Goal: Task Accomplishment & Management: Manage account settings

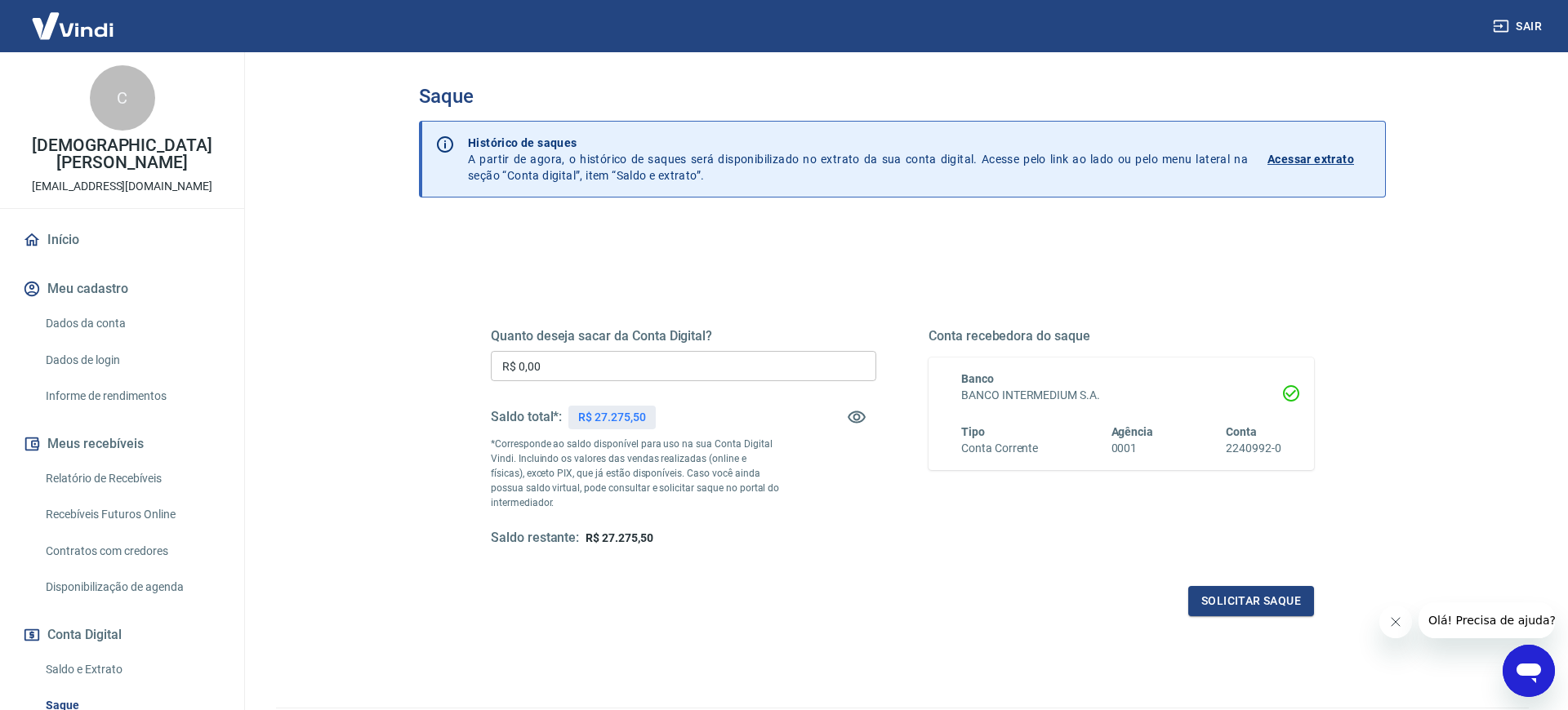
click at [551, 364] on input "R$ 0,00" at bounding box center [683, 366] width 385 height 31
type input "R$ 1.000,00"
click at [1263, 610] on button "Solicitar saque" at bounding box center [1251, 601] width 126 height 31
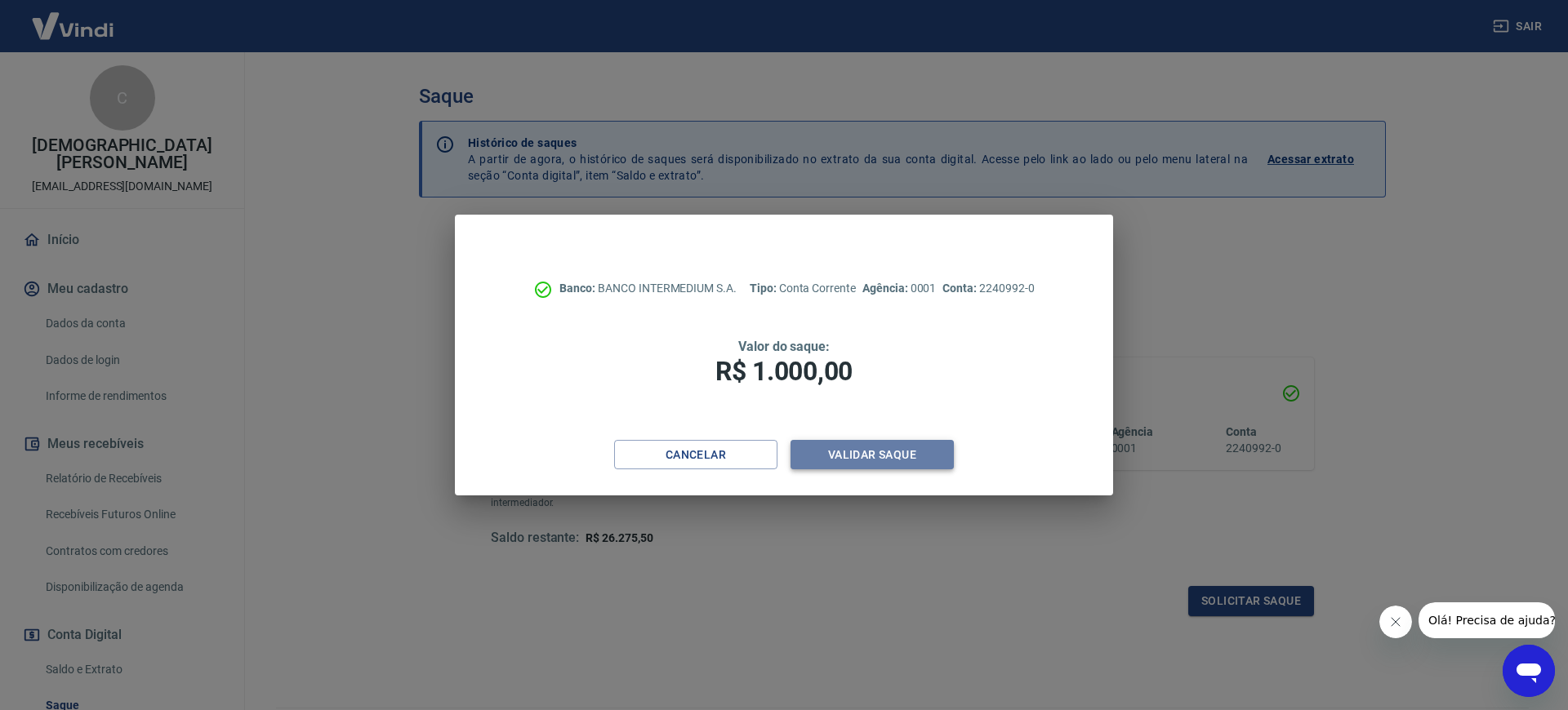
click at [869, 457] on button "Validar saque" at bounding box center [872, 455] width 163 height 31
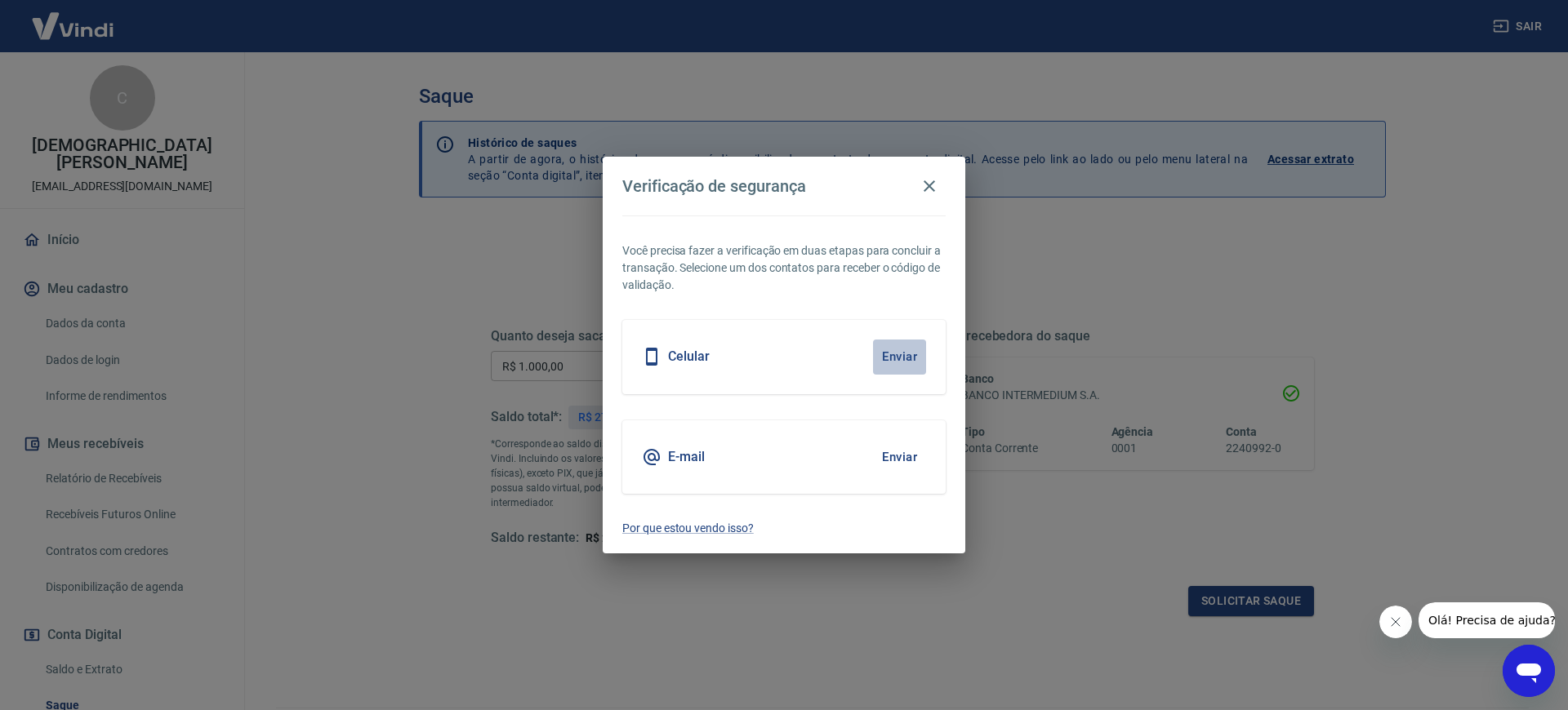
click at [903, 346] on button "Enviar" at bounding box center [898, 356] width 53 height 34
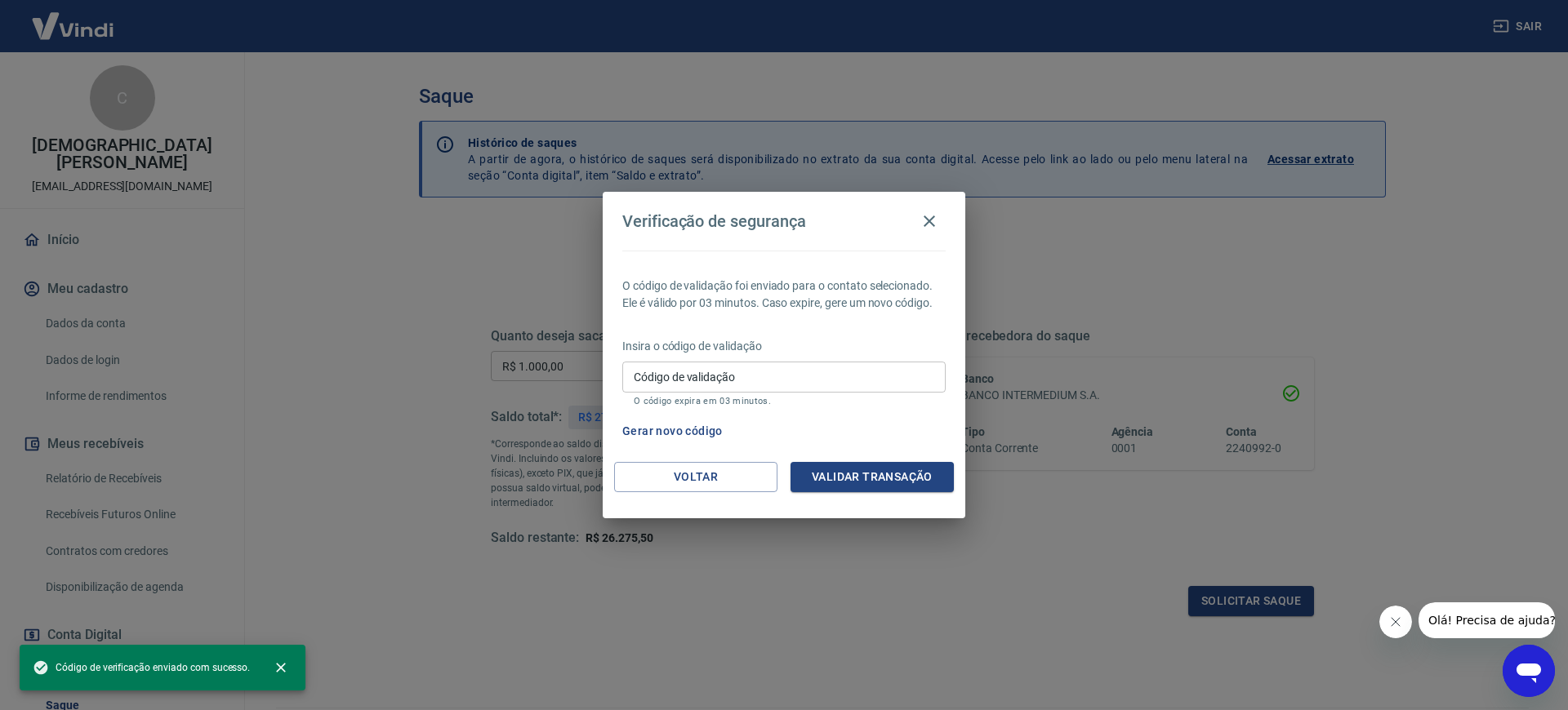
click at [807, 385] on input "Código de validação" at bounding box center [784, 377] width 323 height 31
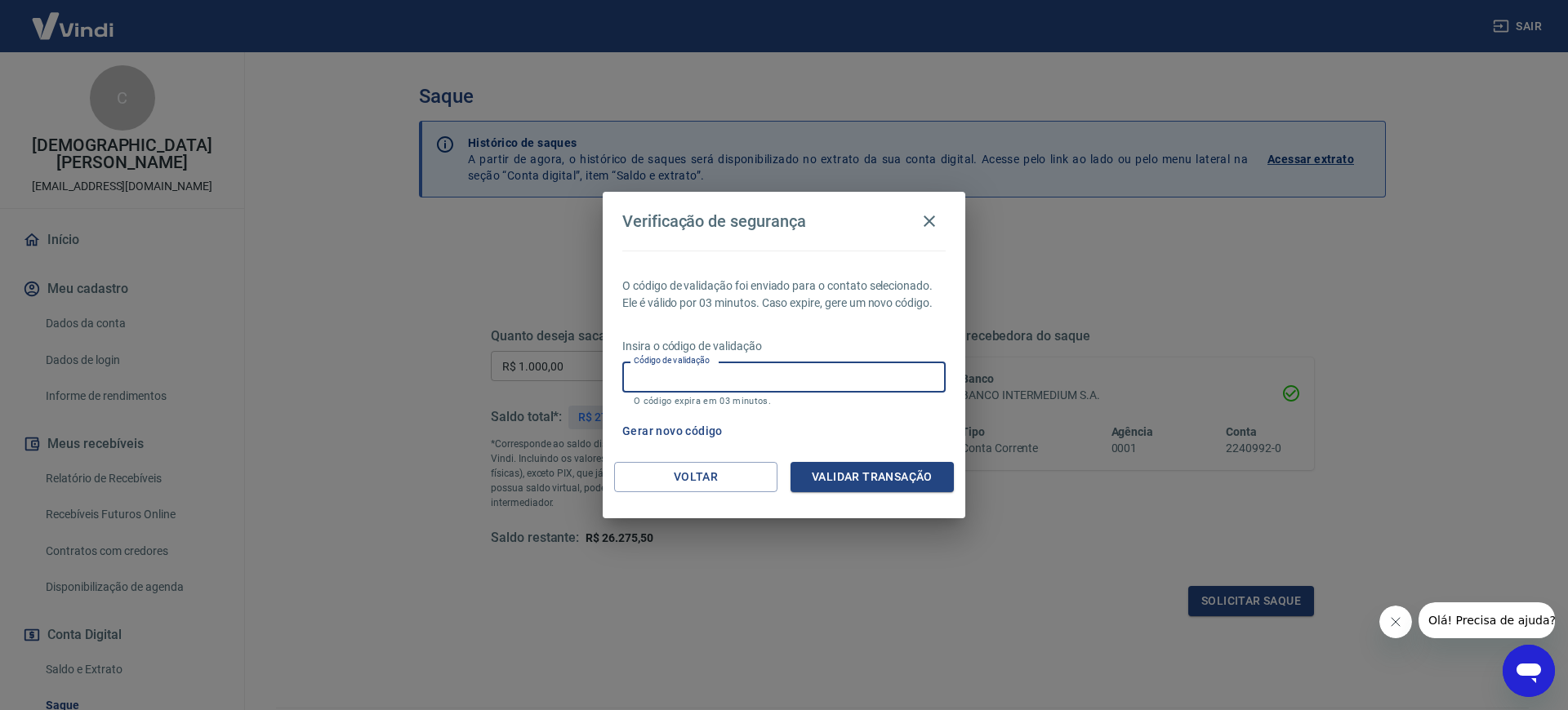
click at [926, 421] on div "Gerar novo código" at bounding box center [781, 432] width 330 height 31
click at [751, 368] on input "Código de validação" at bounding box center [784, 377] width 323 height 31
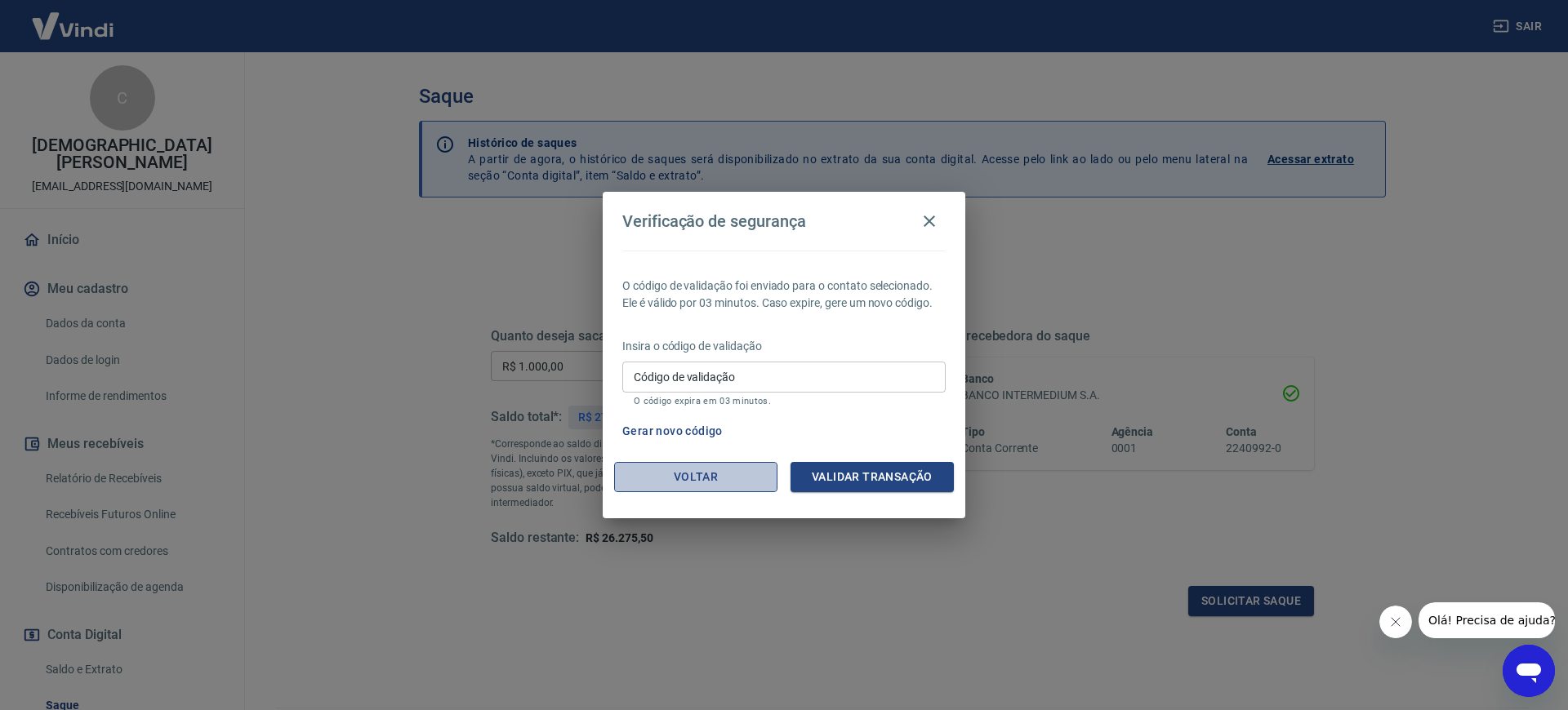
click at [656, 475] on button "Voltar" at bounding box center [696, 478] width 163 height 31
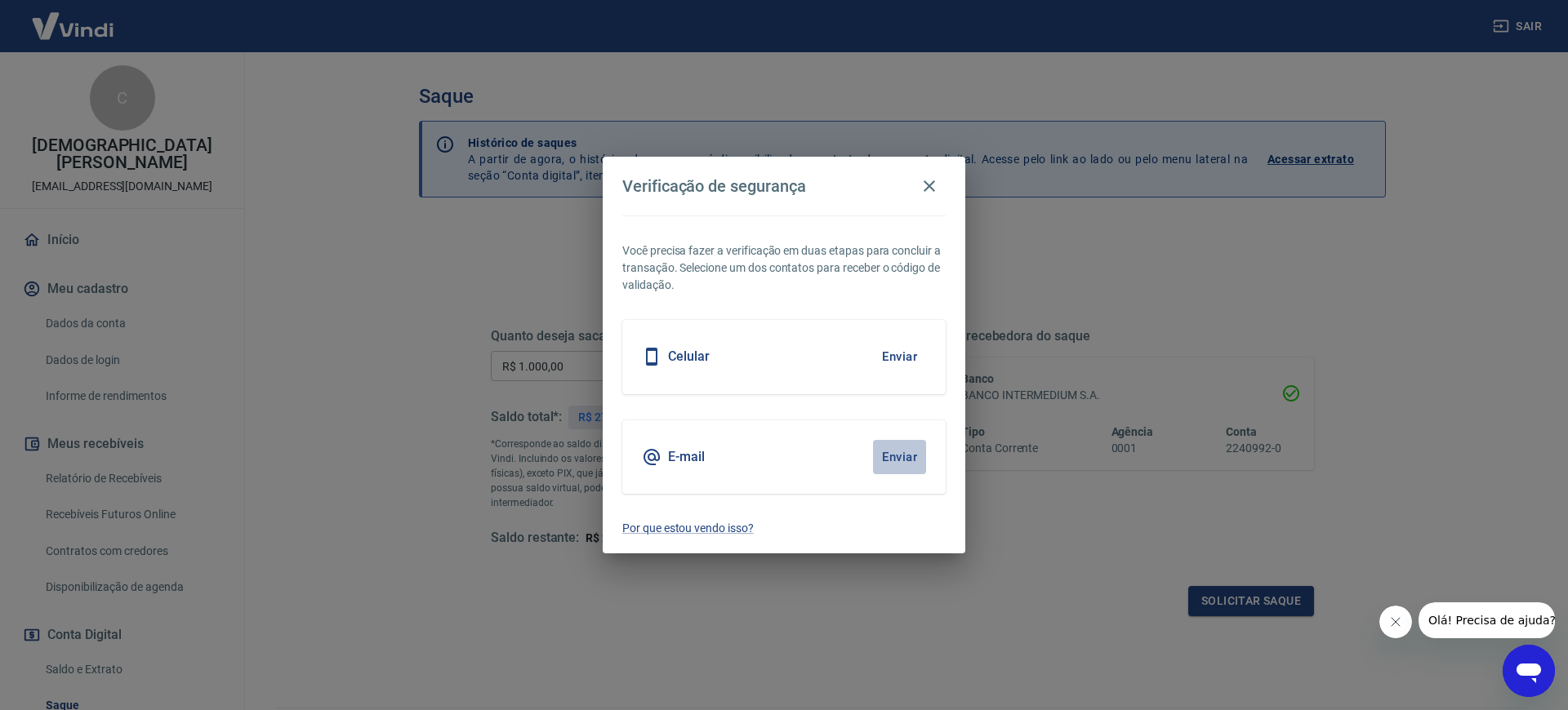
click at [910, 453] on button "Enviar" at bounding box center [898, 457] width 53 height 34
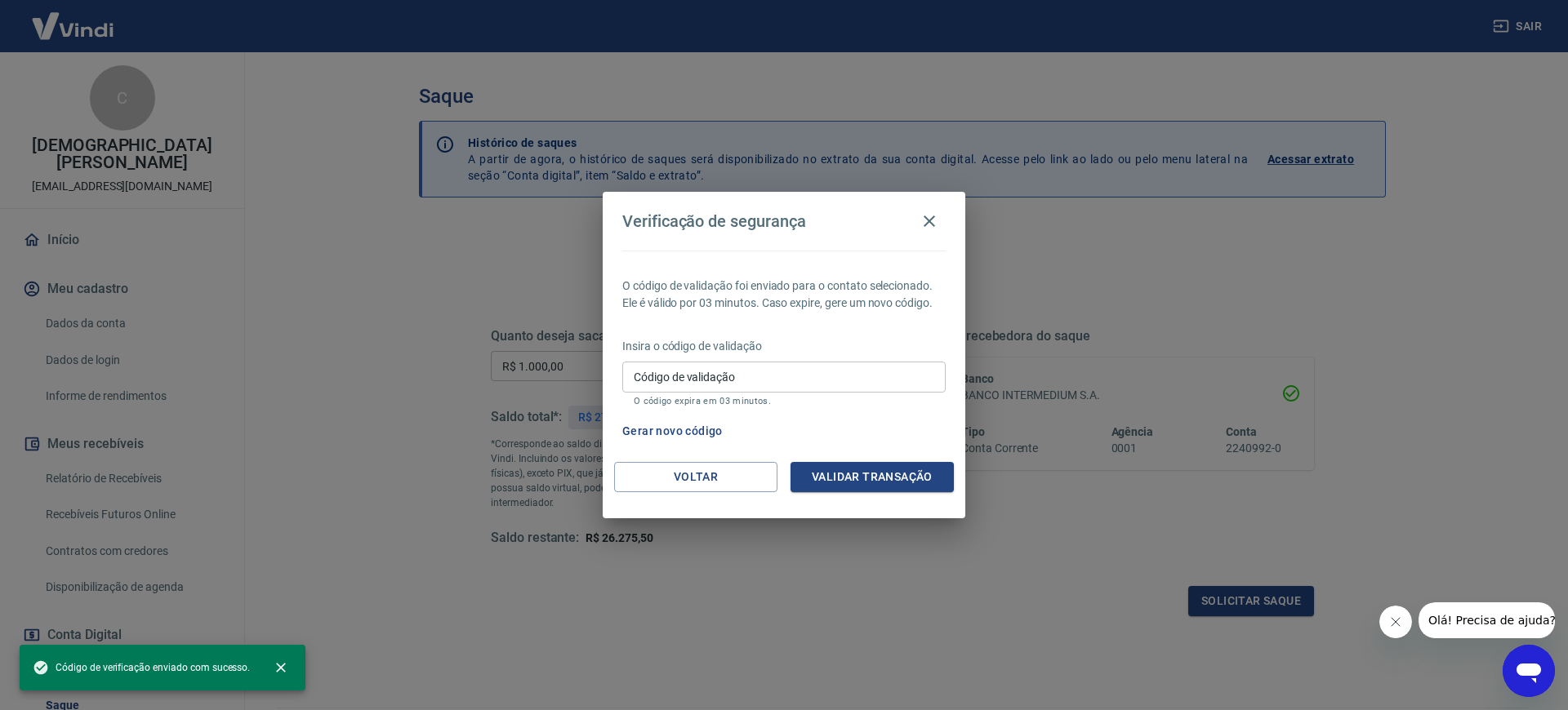
click at [755, 375] on input "Código de validação" at bounding box center [784, 377] width 323 height 31
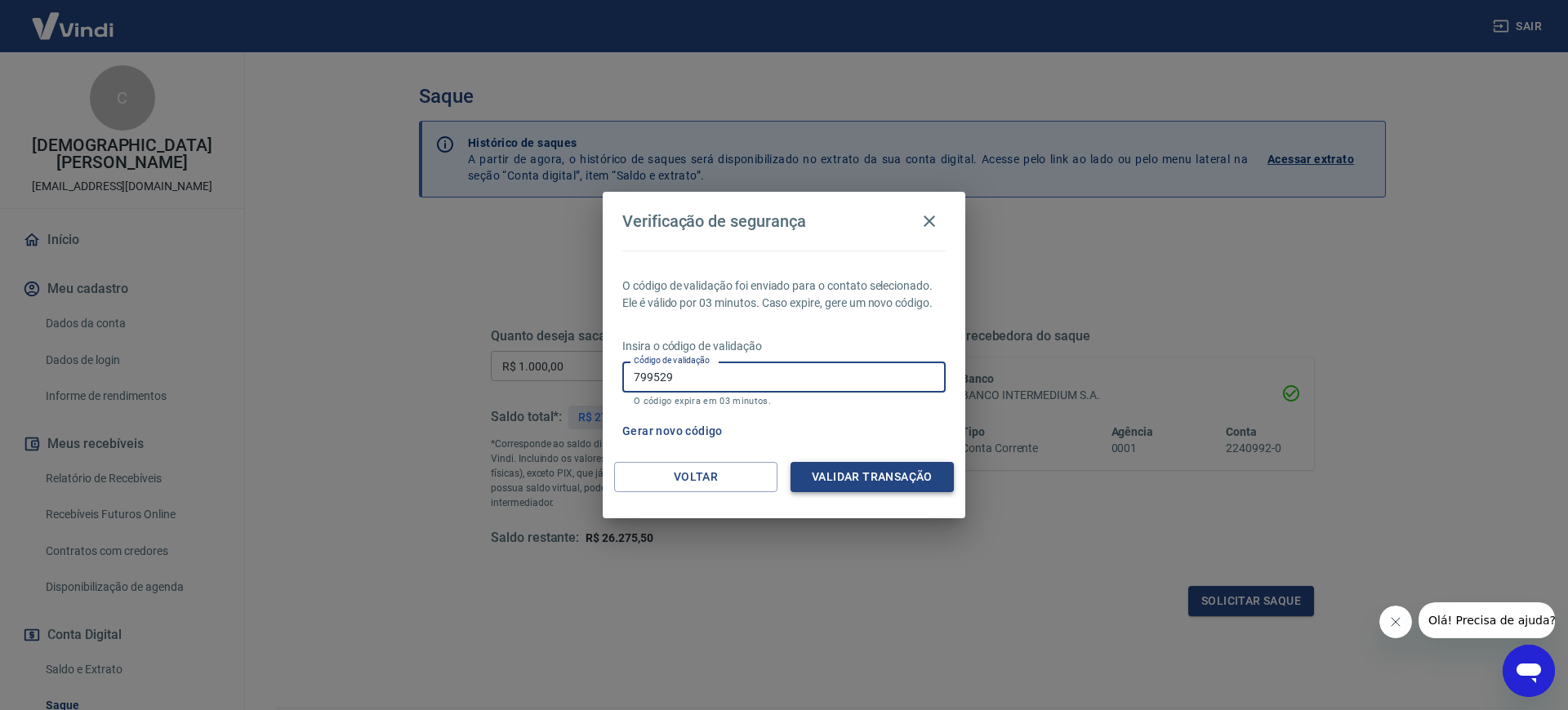
type input "799529"
click at [900, 480] on button "Validar transação" at bounding box center [872, 478] width 163 height 31
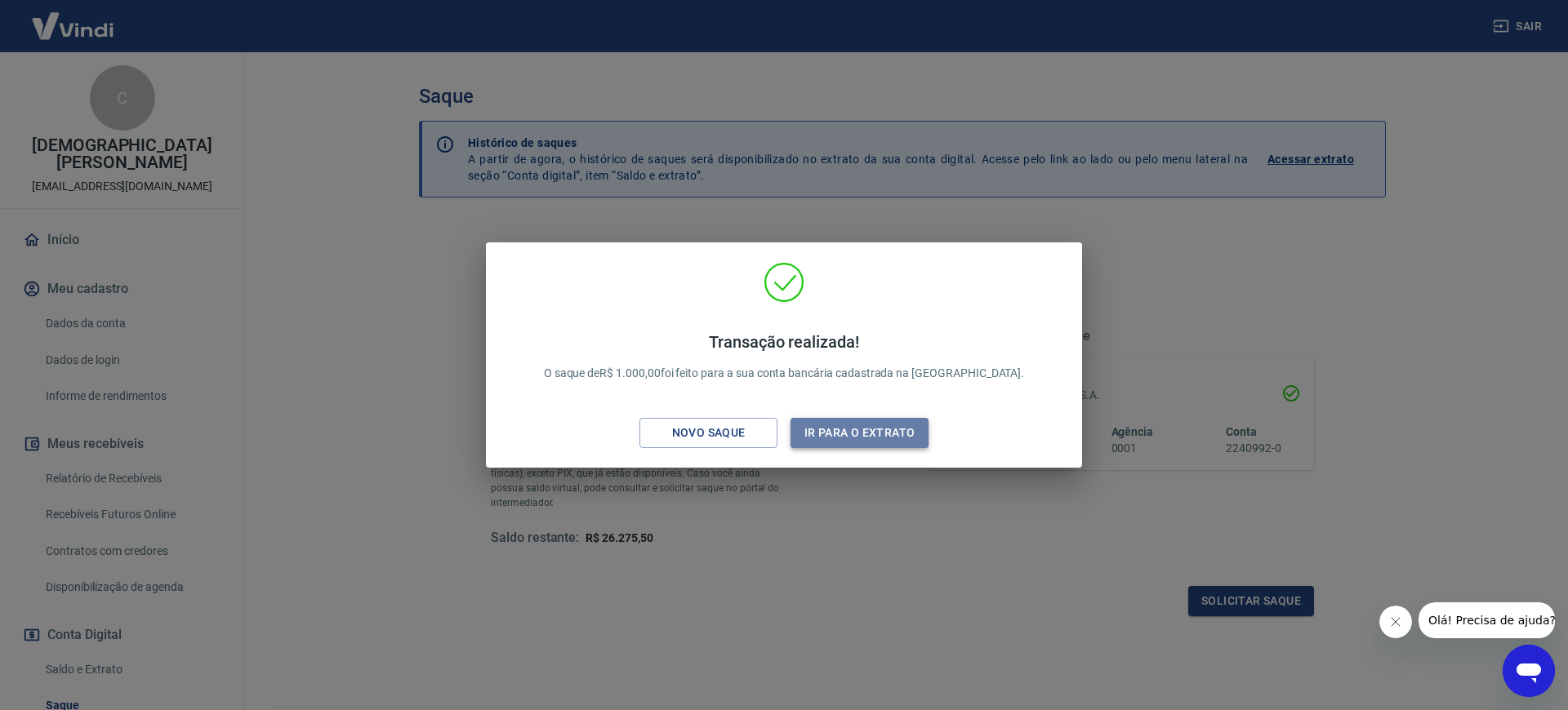
click at [854, 437] on button "Ir para o extrato" at bounding box center [860, 434] width 138 height 31
